Goal: Find specific page/section: Find specific page/section

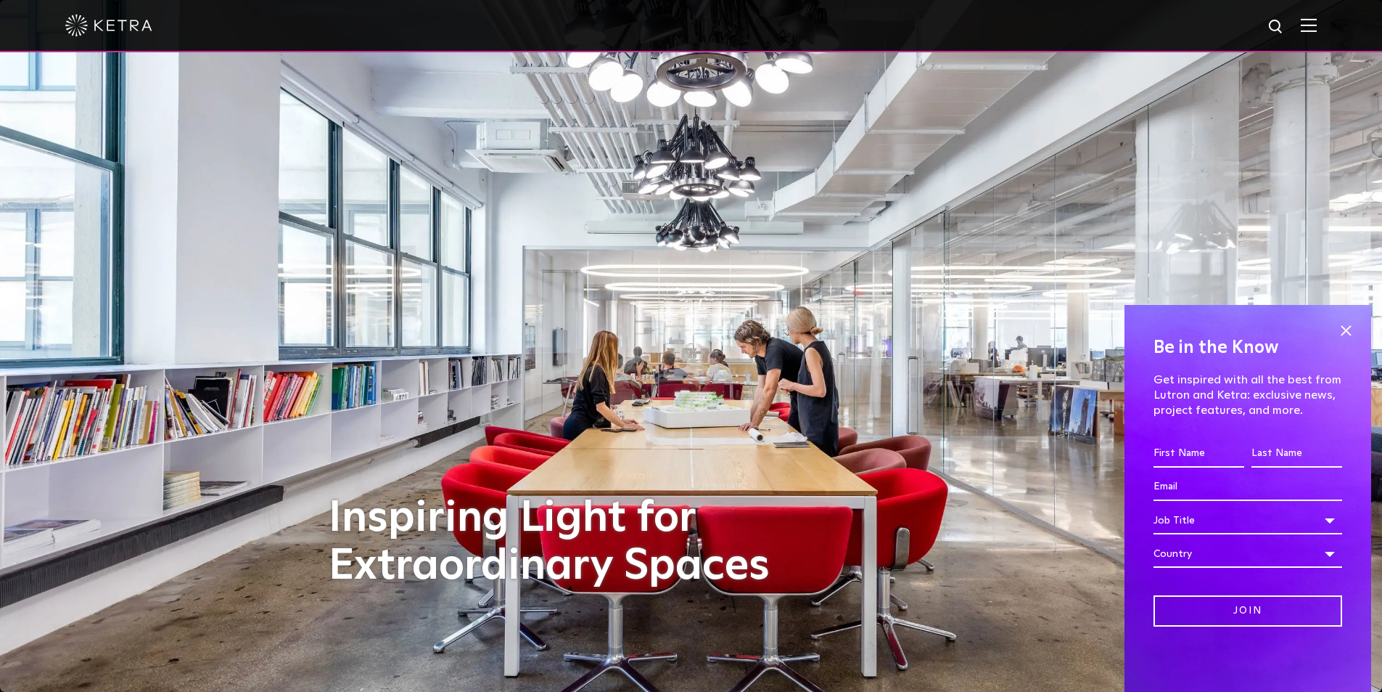
click at [1317, 28] on img at bounding box center [1309, 25] width 16 height 14
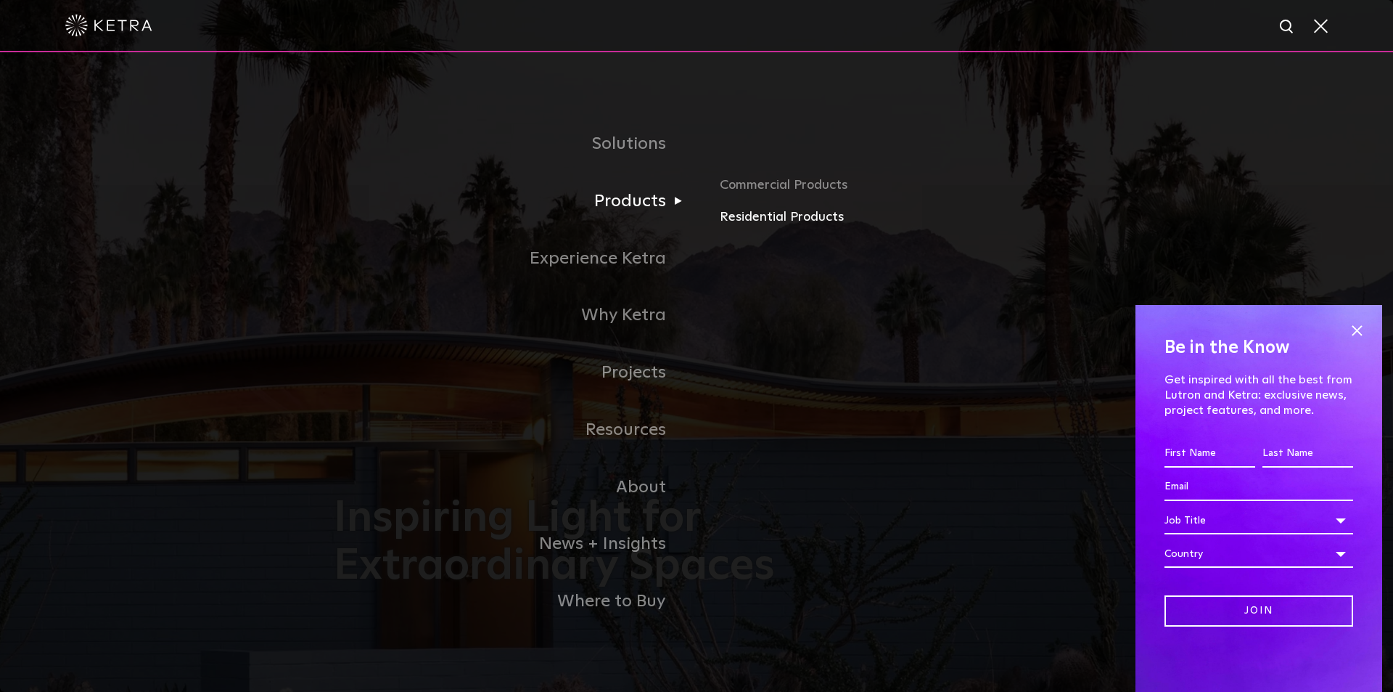
click at [767, 216] on link "Residential Products" at bounding box center [890, 217] width 340 height 21
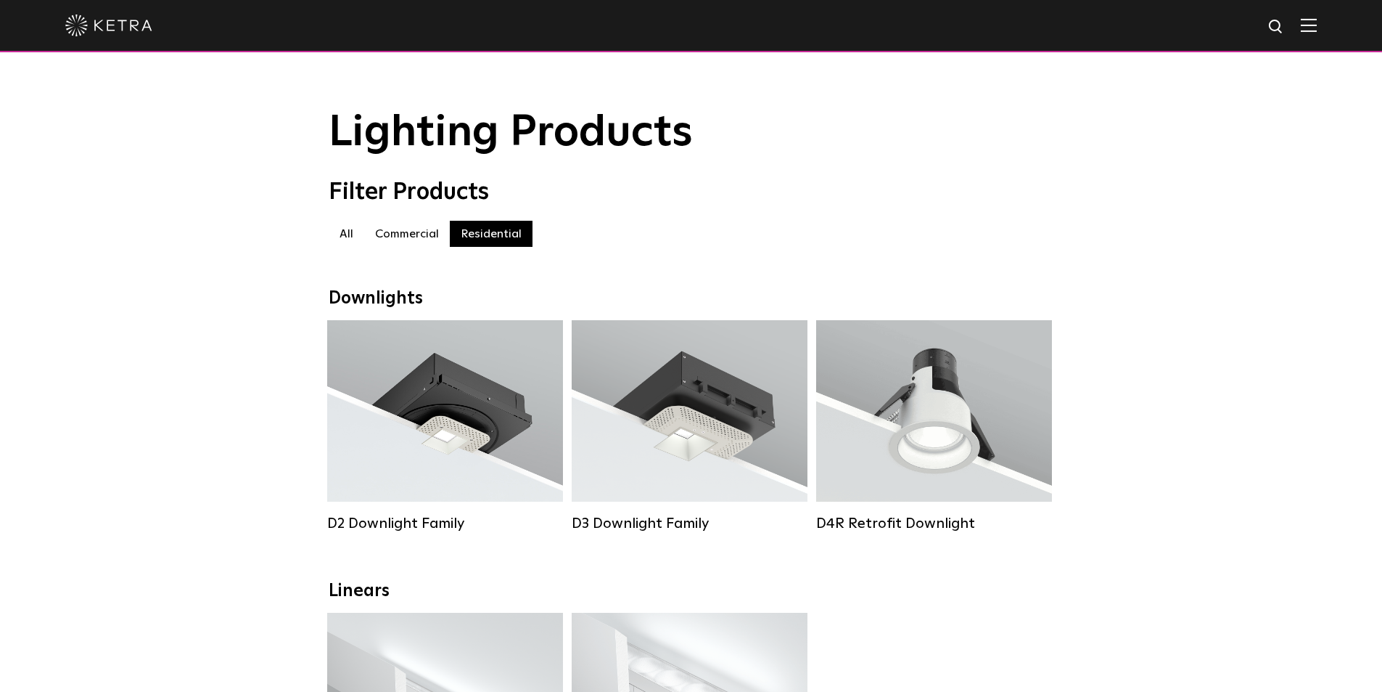
click at [390, 238] on label "Commercial" at bounding box center [407, 234] width 86 height 26
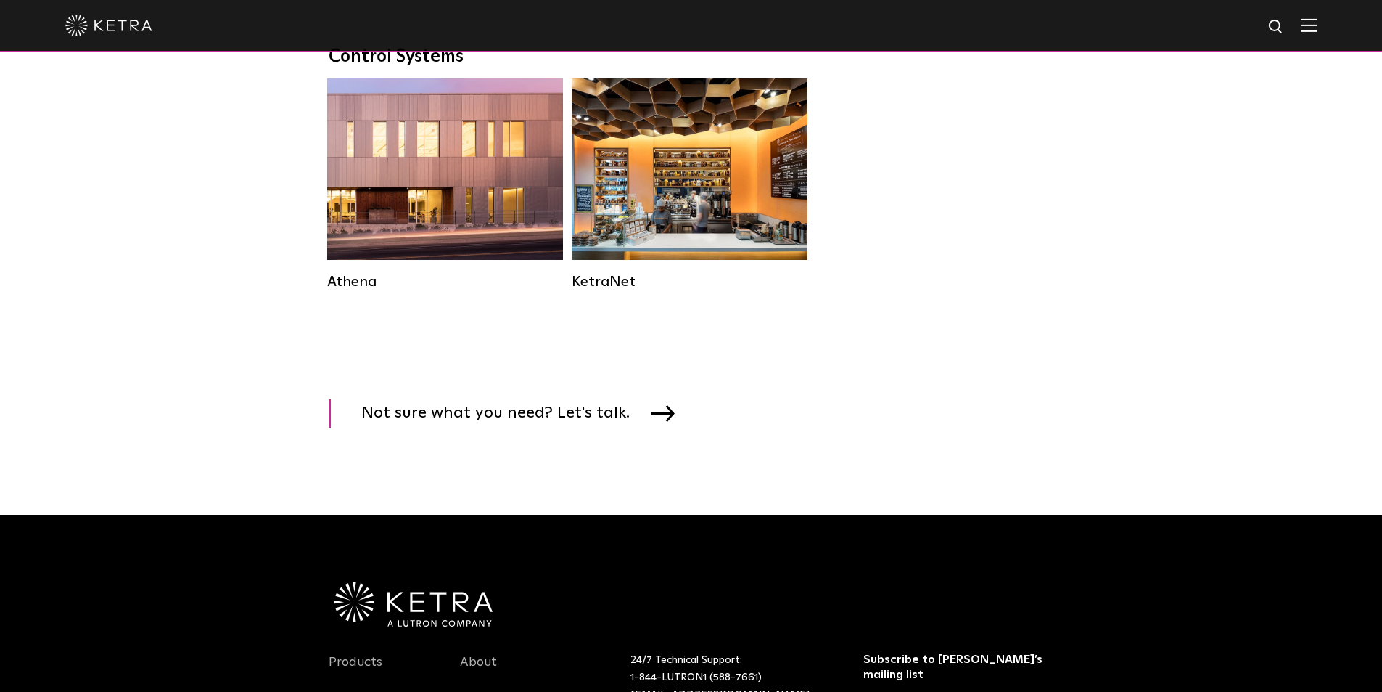
scroll to position [2177, 0]
